Goal: Task Accomplishment & Management: Complete application form

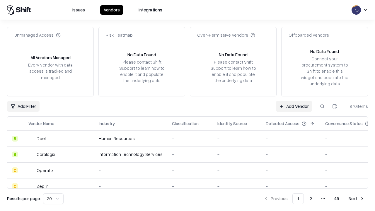
click at [294, 106] on link "Add Vendor" at bounding box center [294, 106] width 37 height 11
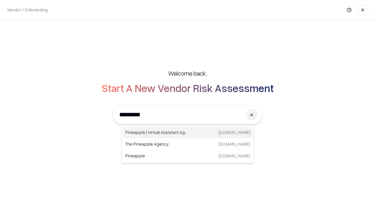
click at [188, 132] on div "Pineapple | Virtual Assistant Agency [DOMAIN_NAME]" at bounding box center [187, 133] width 129 height 12
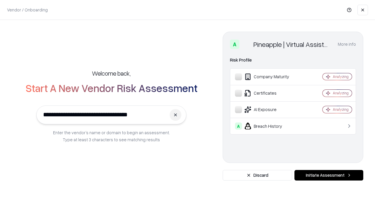
type input "**********"
click at [329, 175] on button "Initiate Assessment" at bounding box center [328, 175] width 69 height 11
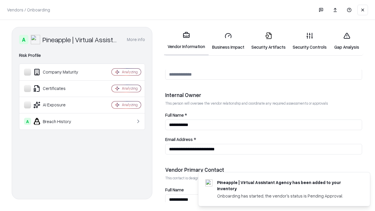
scroll to position [303, 0]
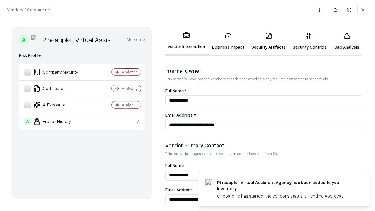
click at [268, 41] on link "Security Artifacts" at bounding box center [268, 41] width 41 height 27
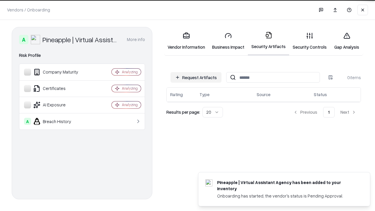
click at [196, 77] on button "Request Artifacts" at bounding box center [195, 77] width 51 height 11
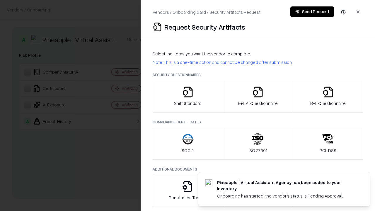
click at [328, 96] on icon "button" at bounding box center [328, 92] width 12 height 12
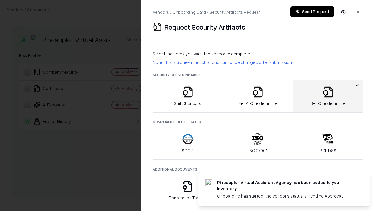
click at [257, 96] on icon "button" at bounding box center [258, 92] width 12 height 12
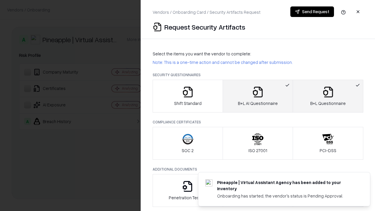
click at [312, 12] on button "Send Request" at bounding box center [312, 11] width 44 height 11
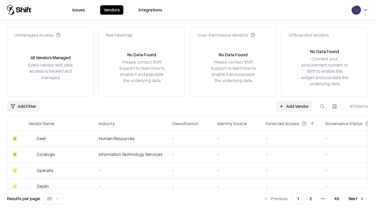
click at [322, 106] on button at bounding box center [322, 106] width 11 height 11
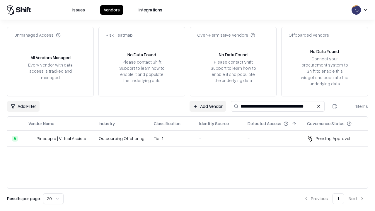
type input "**********"
click at [191, 138] on td "Tier 1" at bounding box center [171, 139] width 45 height 16
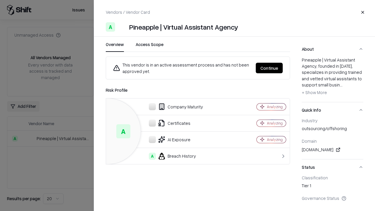
click at [269, 68] on button "Continue" at bounding box center [269, 68] width 27 height 11
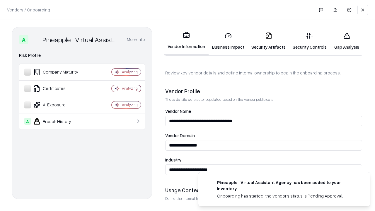
click at [268, 41] on link "Security Artifacts" at bounding box center [268, 41] width 41 height 27
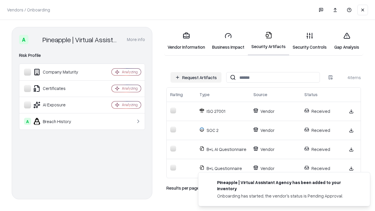
click at [346, 41] on link "Gap Analysis" at bounding box center [346, 41] width 33 height 27
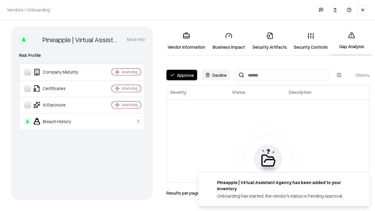
click at [182, 75] on button "Approve" at bounding box center [181, 75] width 31 height 11
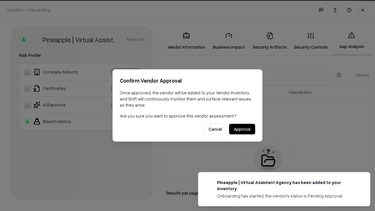
click at [242, 129] on button "Approve" at bounding box center [242, 129] width 26 height 11
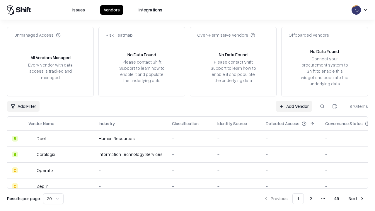
type input "**********"
click at [294, 106] on link "Add Vendor" at bounding box center [294, 106] width 37 height 11
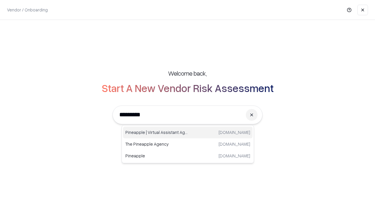
click at [188, 132] on div "Pineapple | Virtual Assistant Agency [DOMAIN_NAME]" at bounding box center [187, 133] width 129 height 12
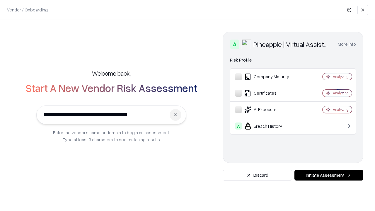
type input "**********"
click at [329, 175] on button "Initiate Assessment" at bounding box center [328, 175] width 69 height 11
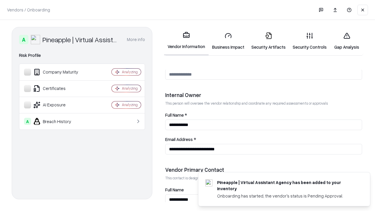
scroll to position [303, 0]
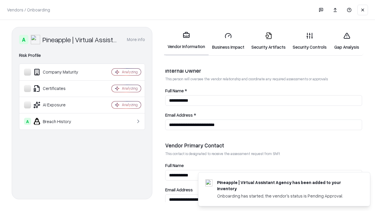
click at [346, 41] on link "Gap Analysis" at bounding box center [346, 41] width 33 height 27
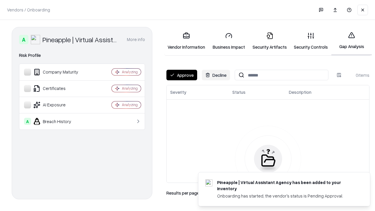
click at [182, 75] on button "Approve" at bounding box center [181, 75] width 31 height 11
